Goal: Feedback & Contribution: Leave review/rating

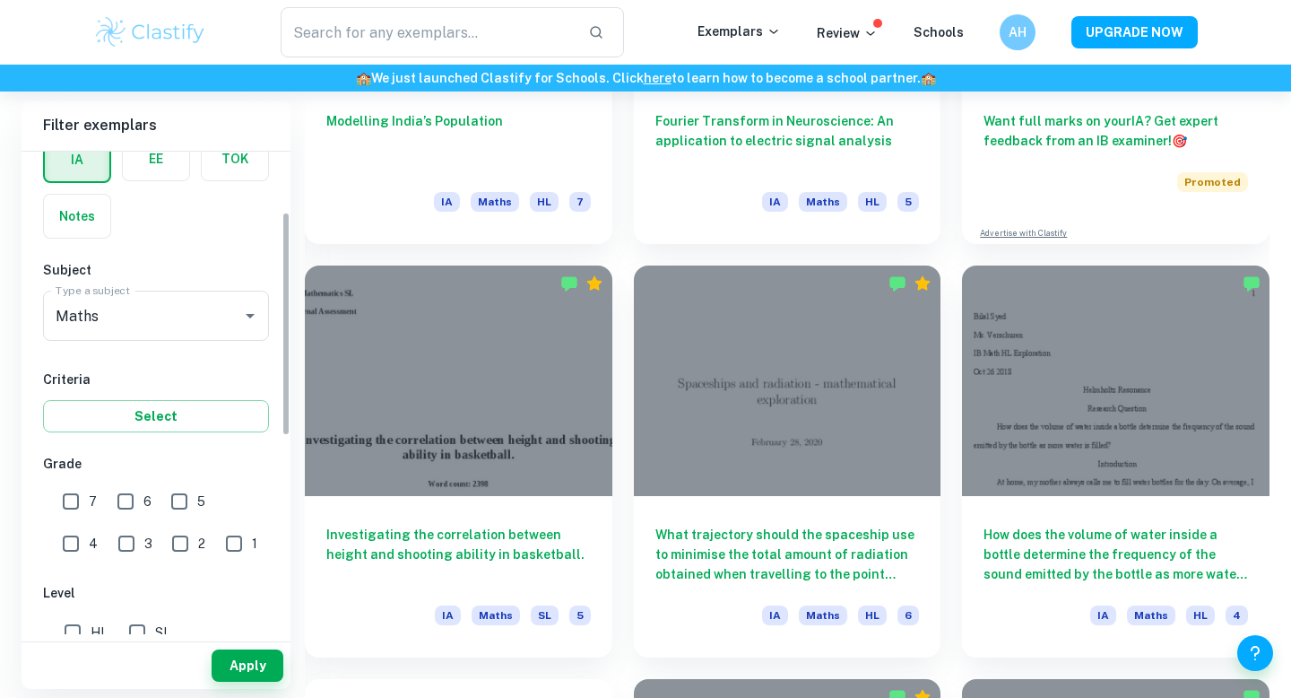
scroll to position [158, 0]
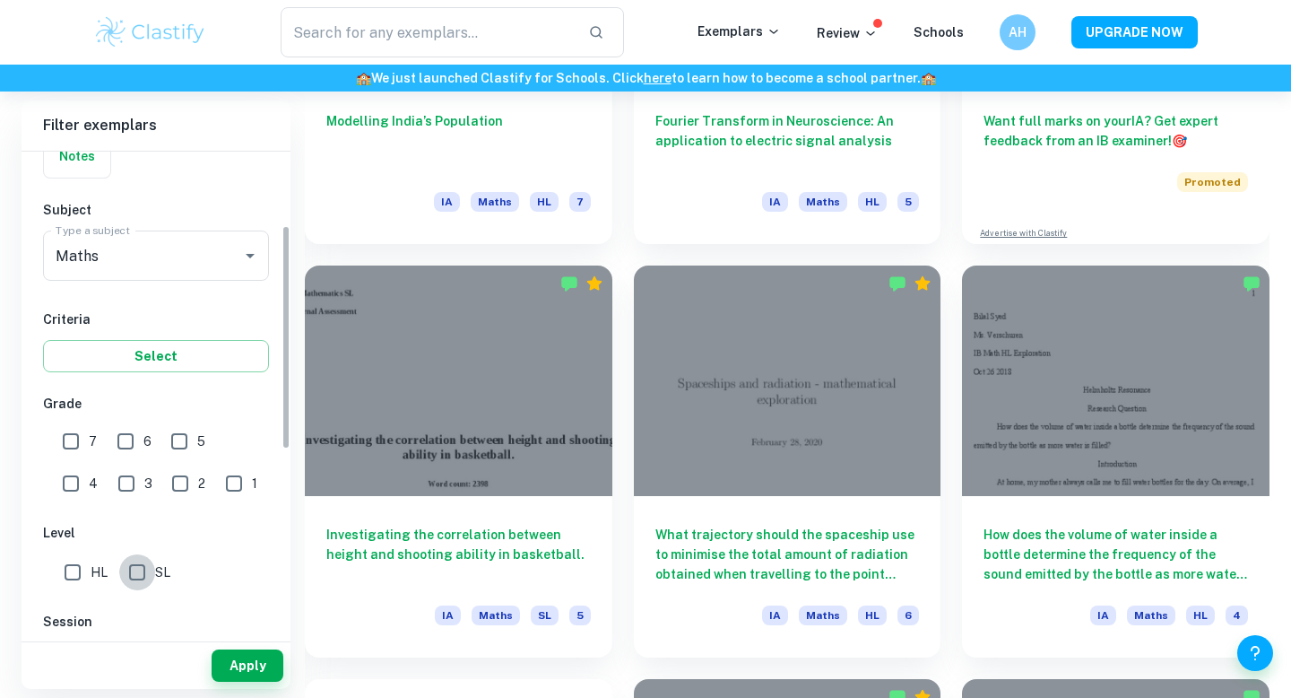
click at [152, 575] on input "SL" at bounding box center [137, 572] width 36 height 36
checkbox input "true"
click at [219, 655] on button "Apply" at bounding box center [248, 665] width 72 height 32
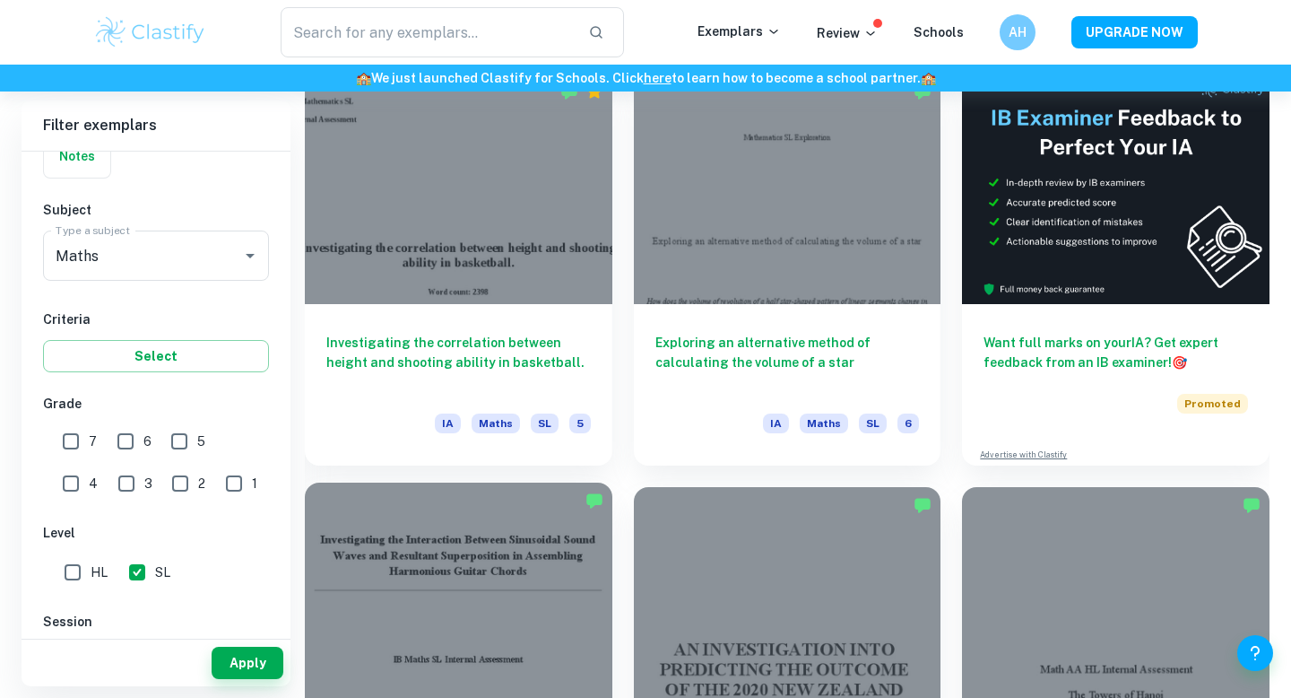
scroll to position [545, 0]
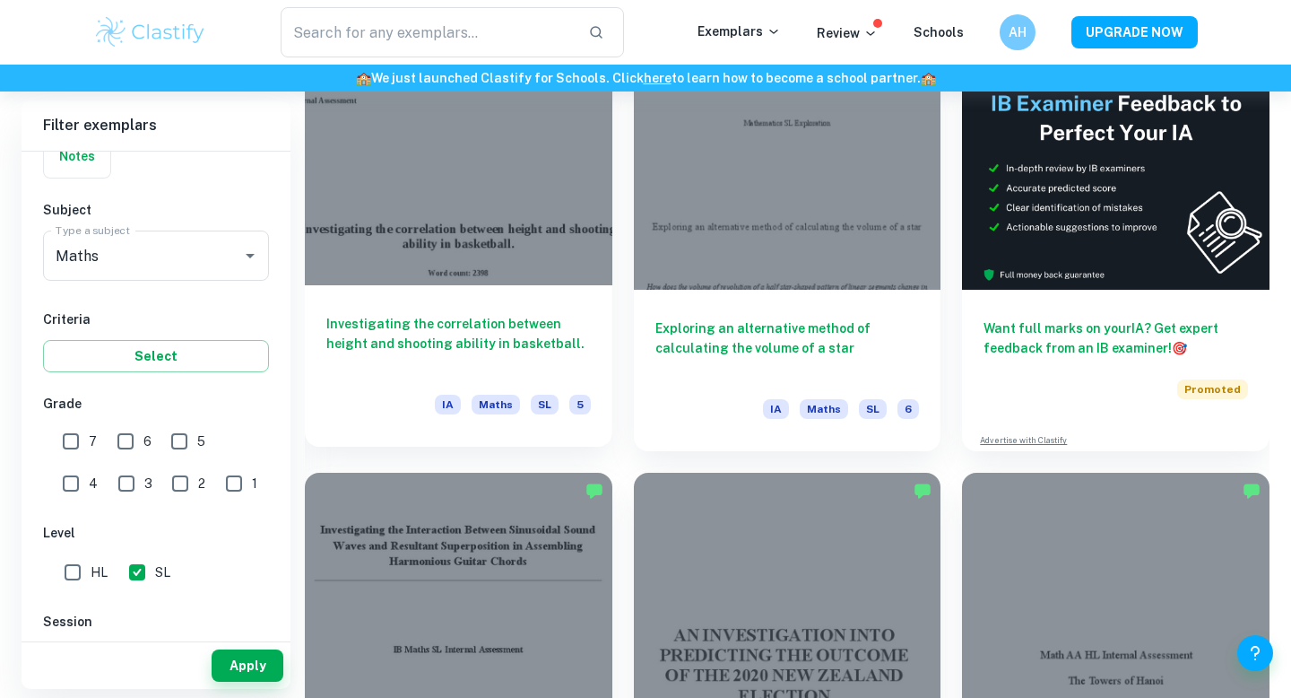
click at [400, 386] on div "Investigating the correlation between height and shooting ability in basketball…" at bounding box center [459, 365] width 308 height 161
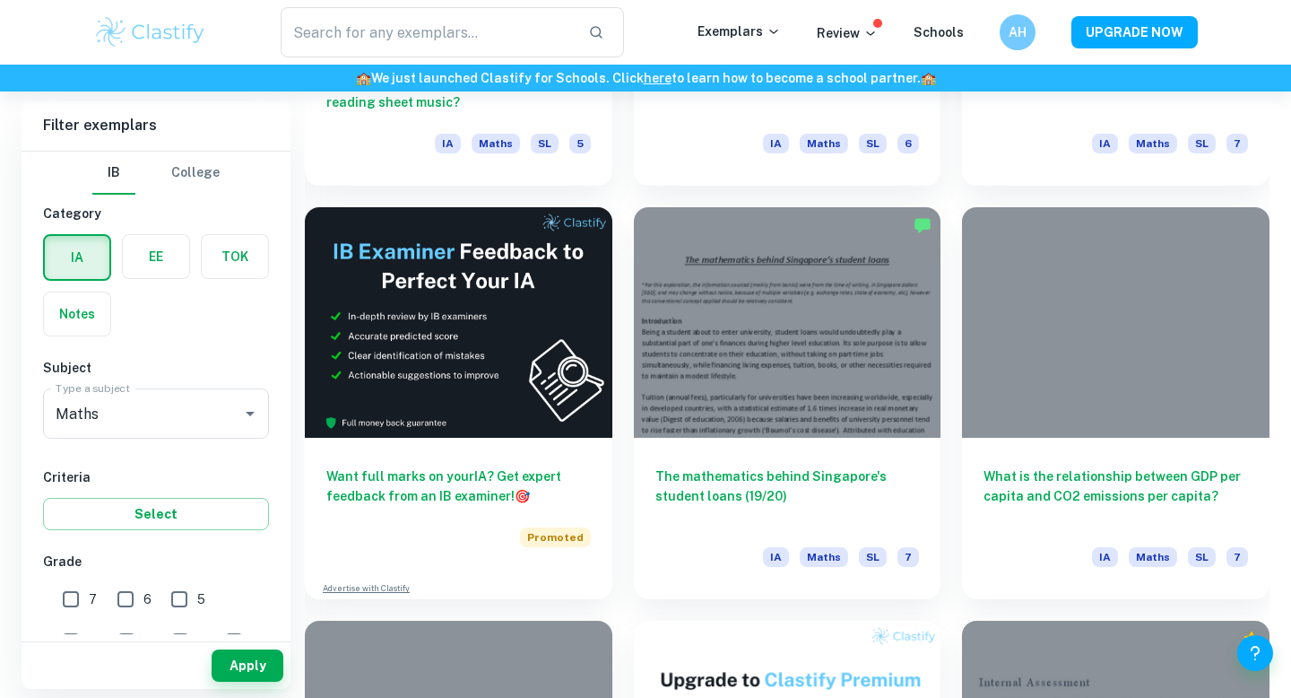
scroll to position [2882, 0]
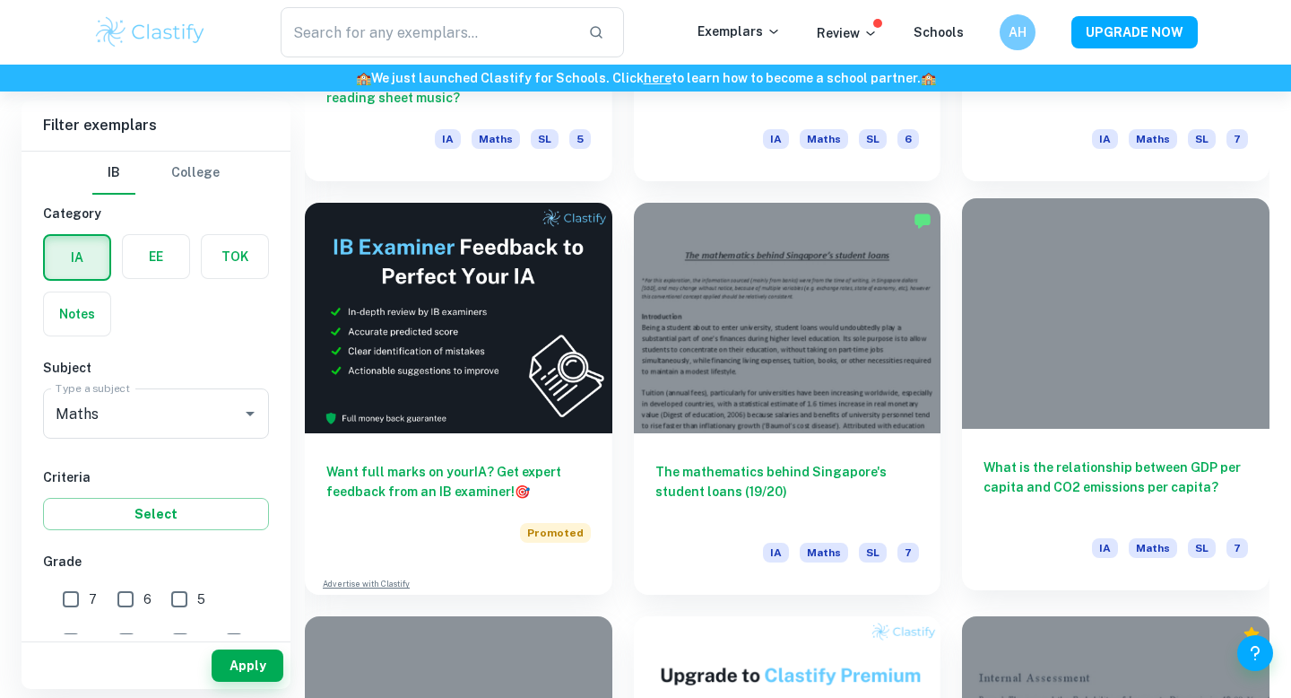
click at [1084, 428] on div at bounding box center [1116, 313] width 308 height 230
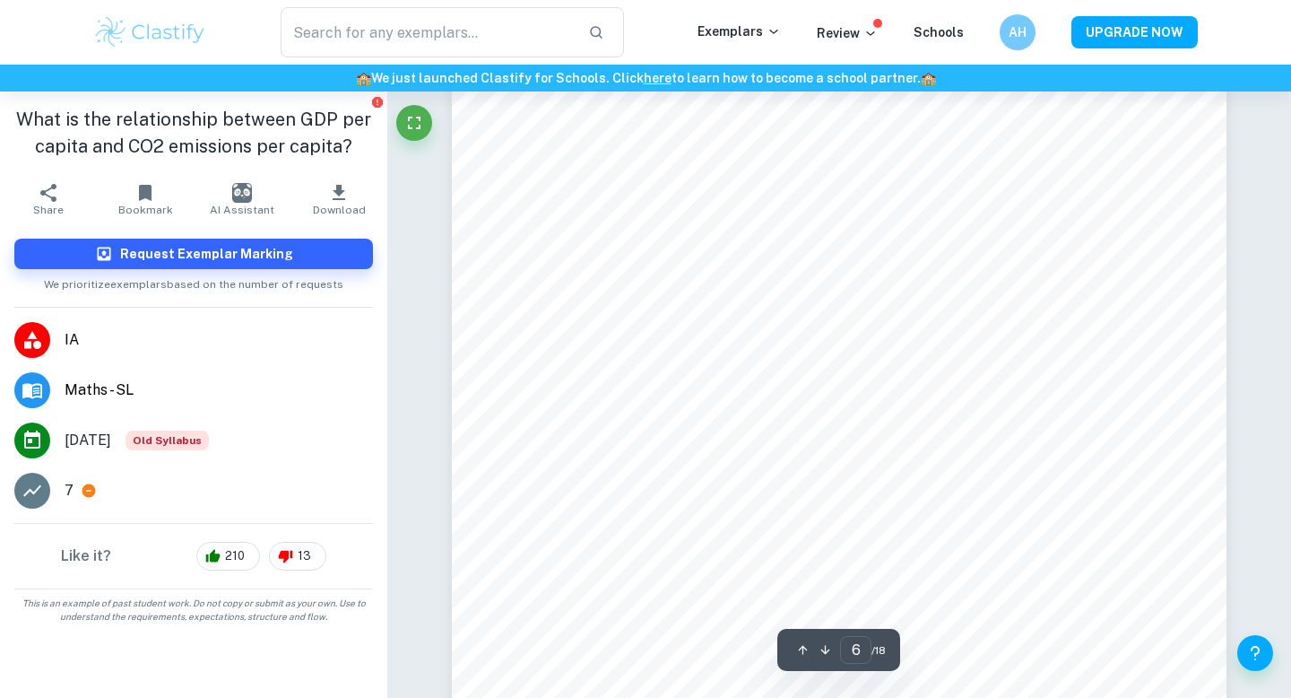
scroll to position [6266, 0]
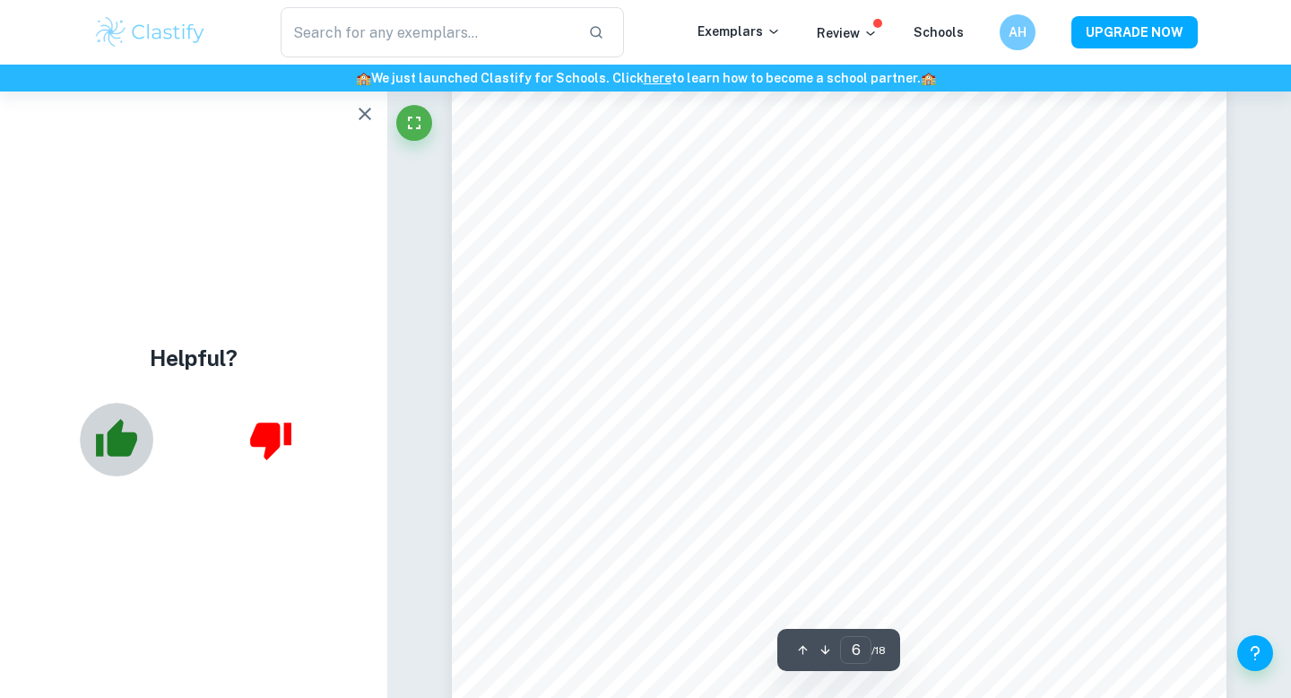
click at [116, 428] on icon "button" at bounding box center [116, 438] width 41 height 38
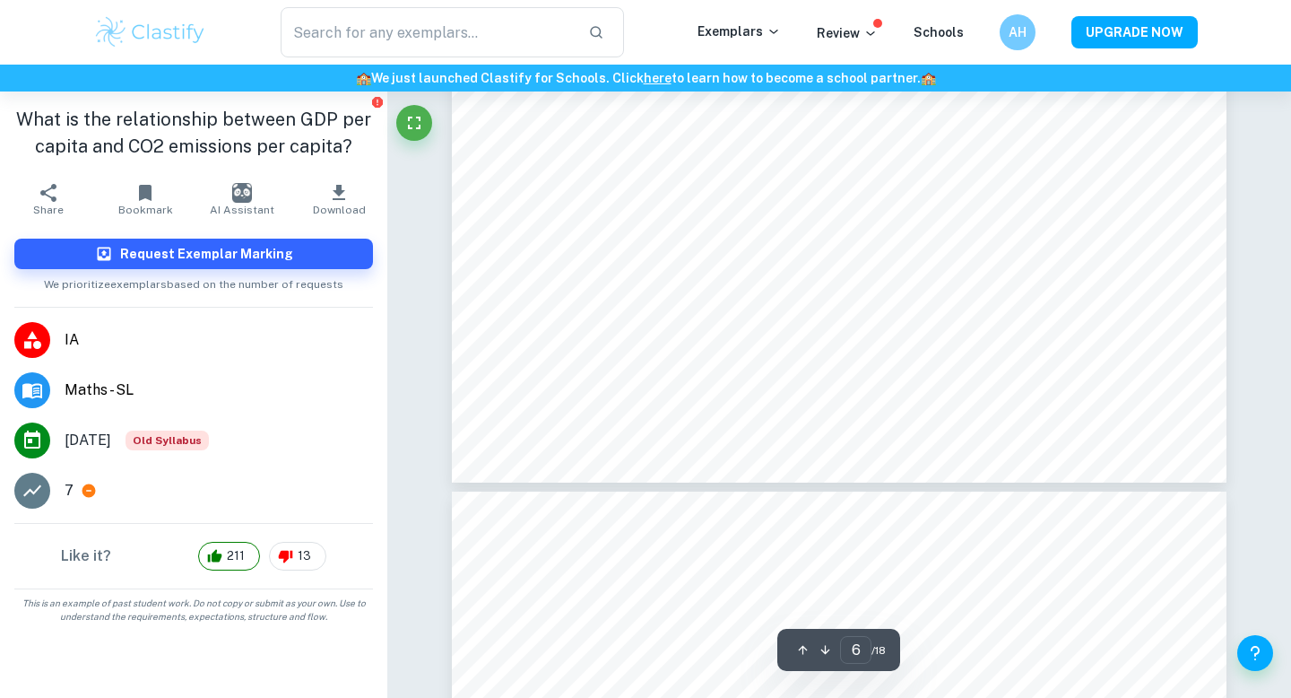
scroll to position [6493, 0]
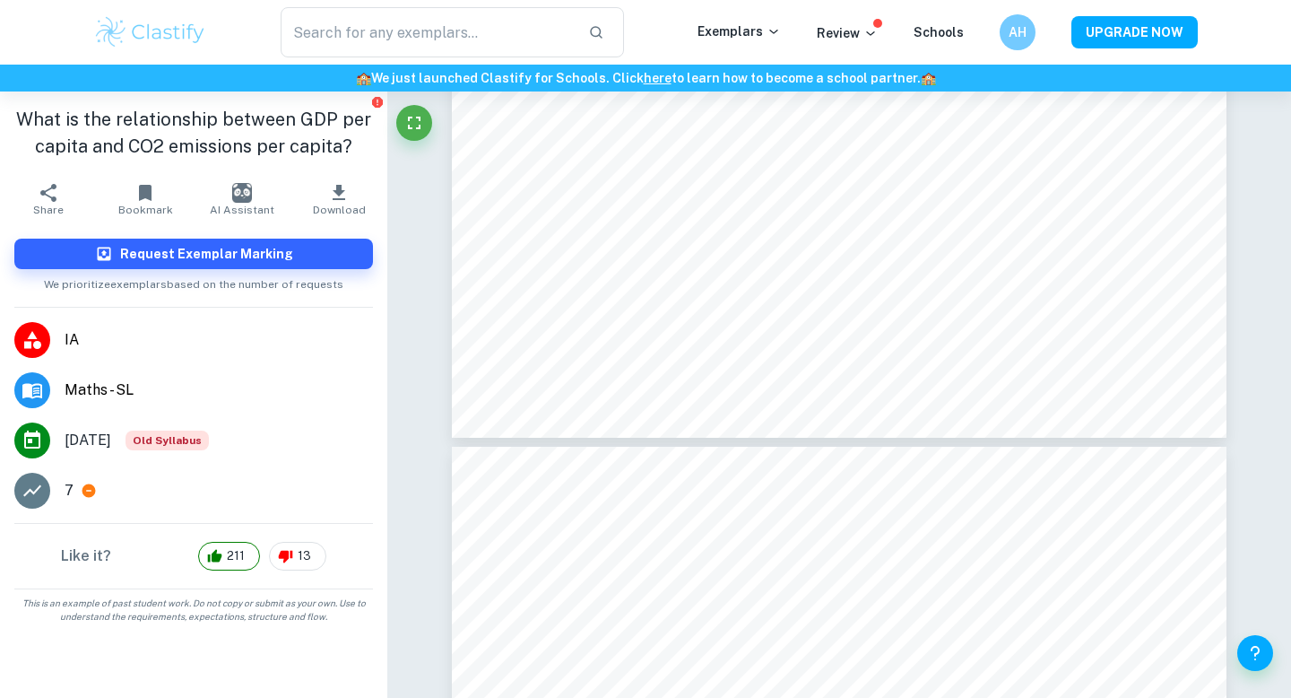
type input "7"
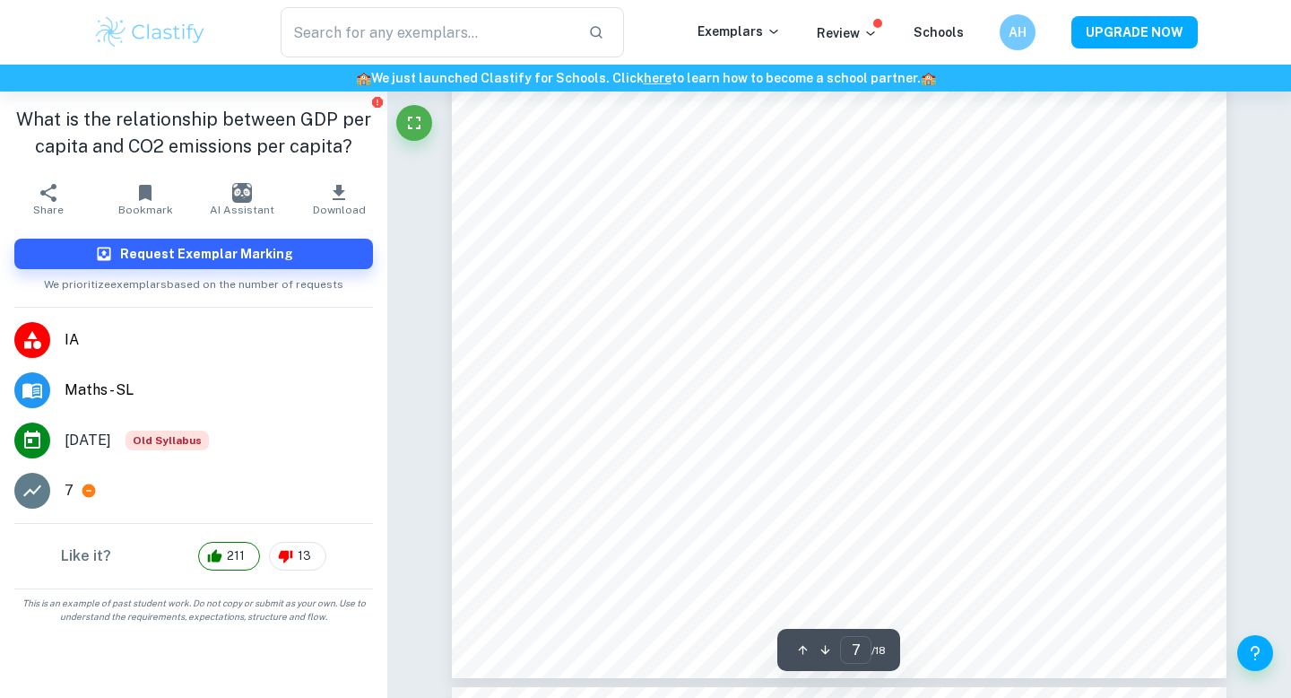
scroll to position [7404, 0]
